Goal: Find specific page/section: Find specific page/section

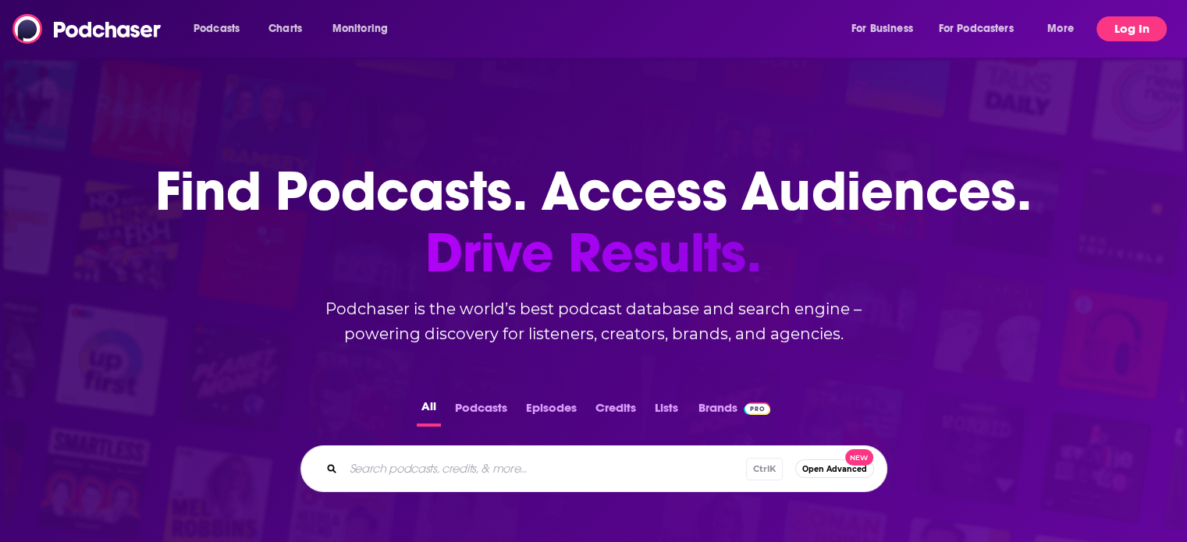
drag, startPoint x: 0, startPoint y: 0, endPoint x: 1135, endPoint y: 27, distance: 1134.9
click at [1135, 27] on button "Log In" at bounding box center [1131, 28] width 70 height 25
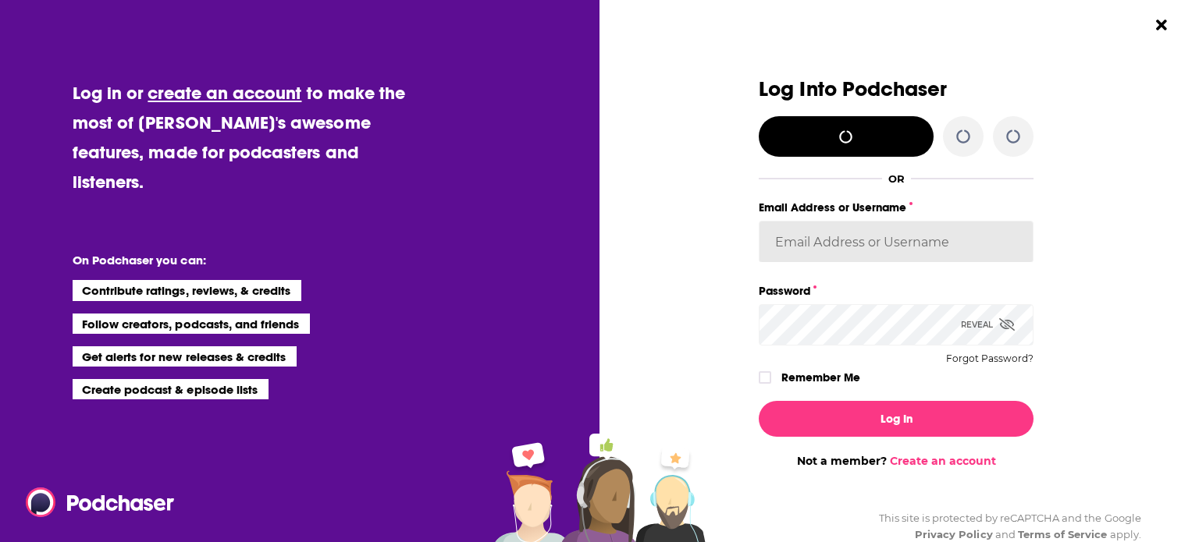
type input "hconnor"
click at [804, 381] on label "Remember Me" at bounding box center [820, 378] width 79 height 20
click at [769, 385] on input "rememberMe" at bounding box center [764, 385] width 9 height 0
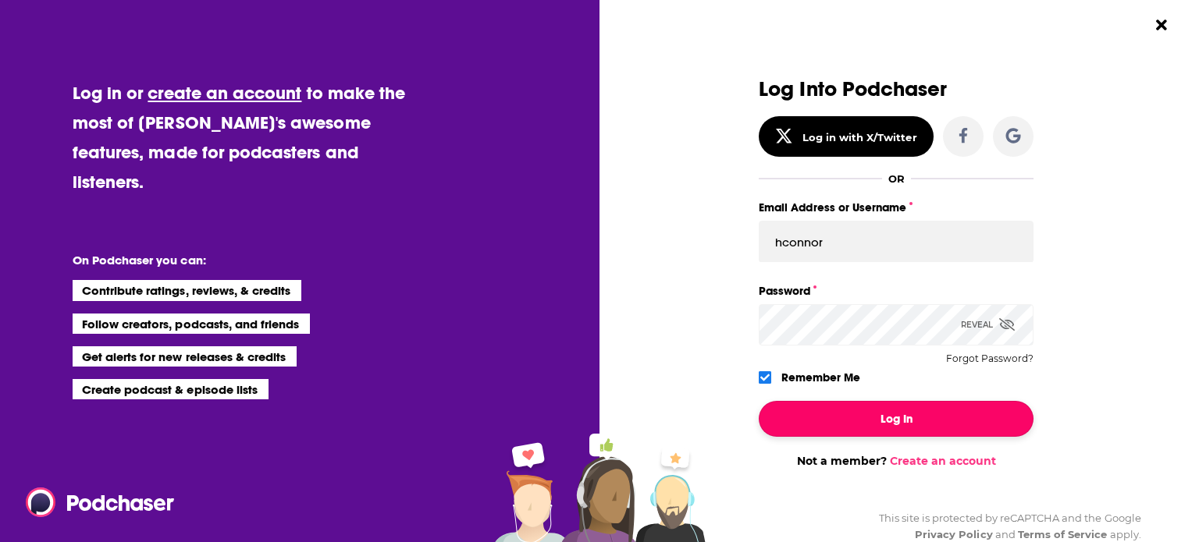
click at [796, 430] on button "Log In" at bounding box center [895, 419] width 275 height 36
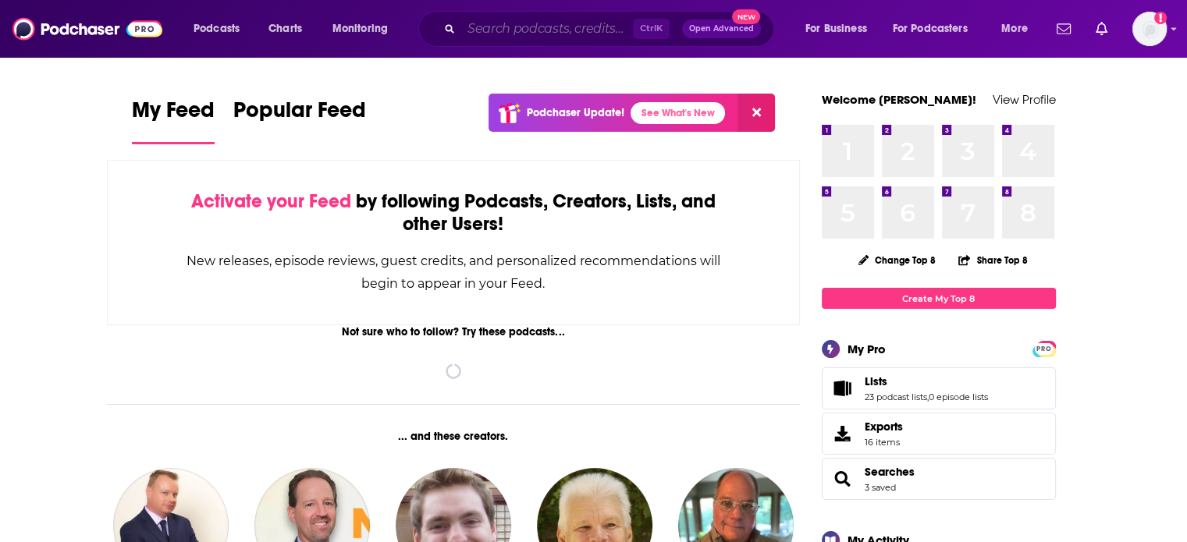
click at [571, 33] on input "Search podcasts, credits, & more..." at bounding box center [547, 28] width 172 height 25
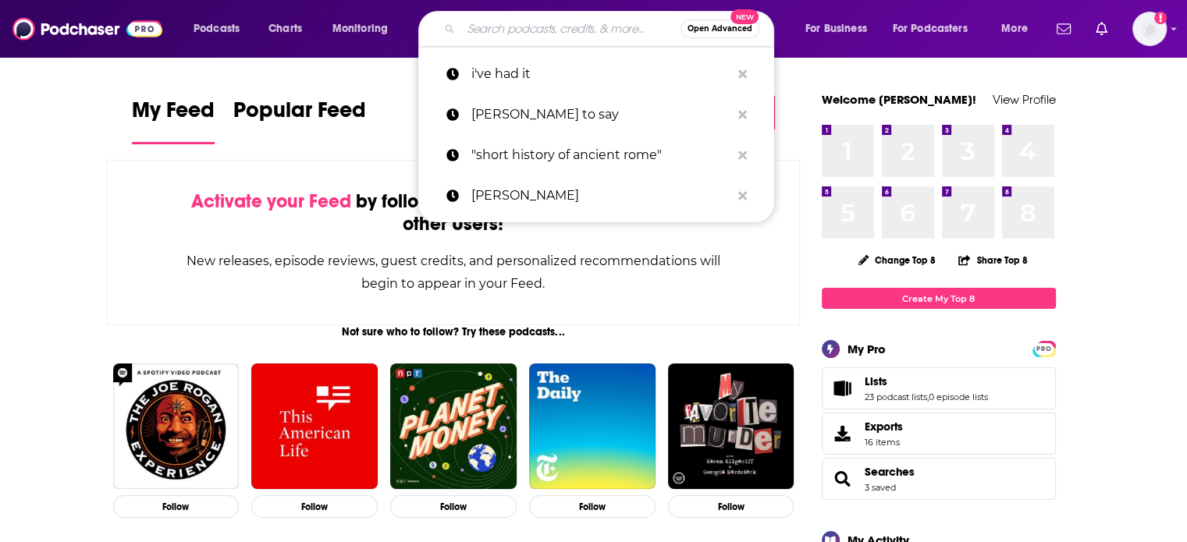
paste input "Pretty Little Book Nerds"
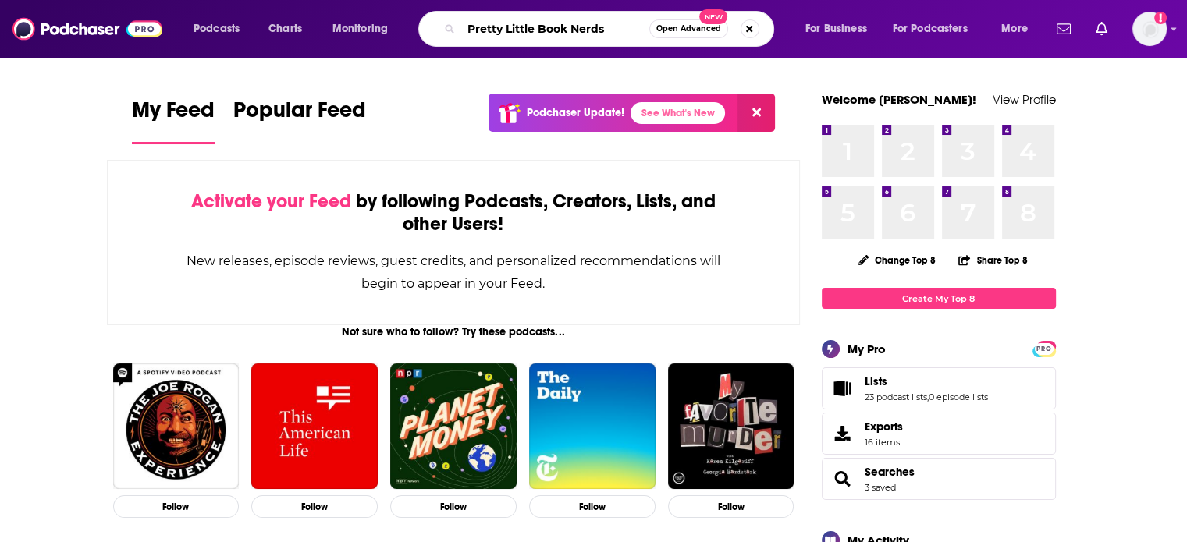
type input "Pretty Little Book Nerds"
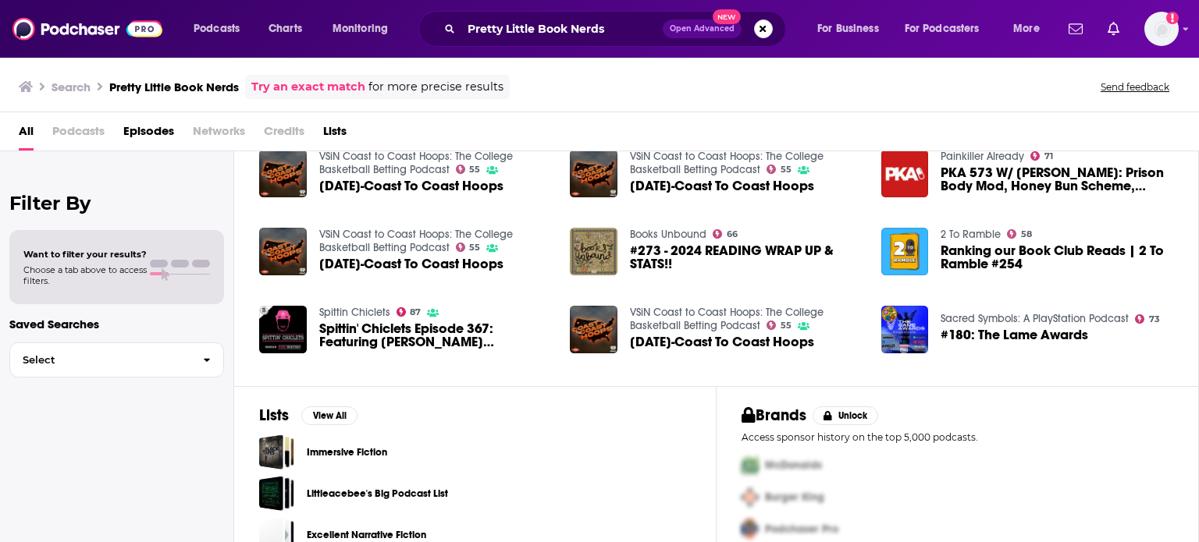
scroll to position [76, 0]
